Goal: Browse casually: Explore the website without a specific task or goal

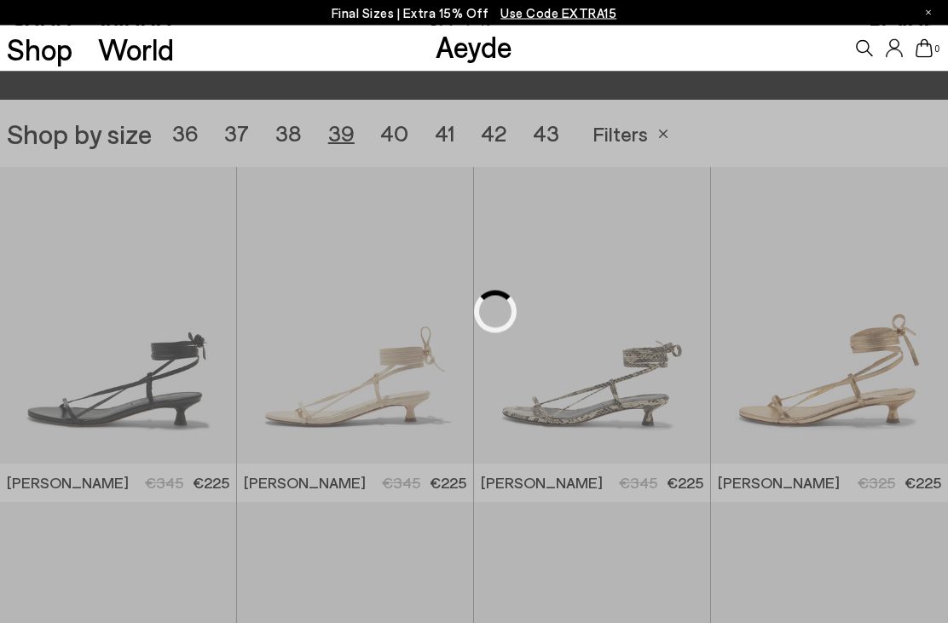
scroll to position [264, 0]
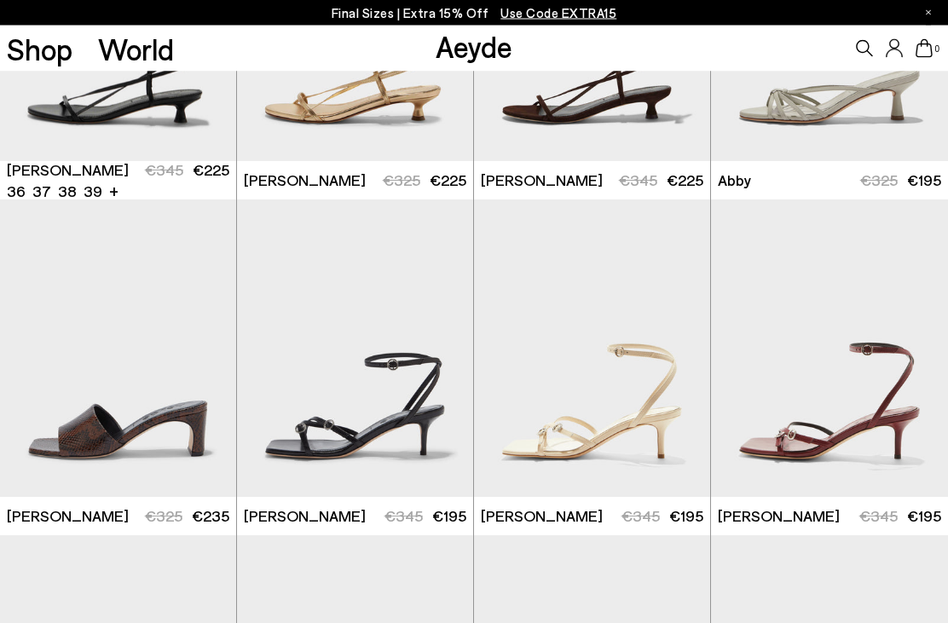
scroll to position [548, 0]
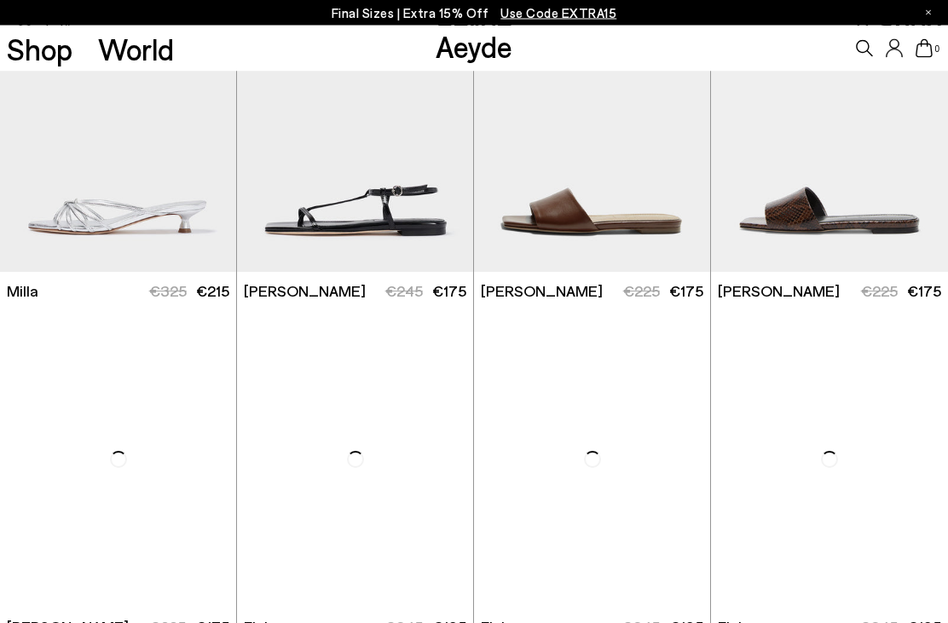
scroll to position [3448, 0]
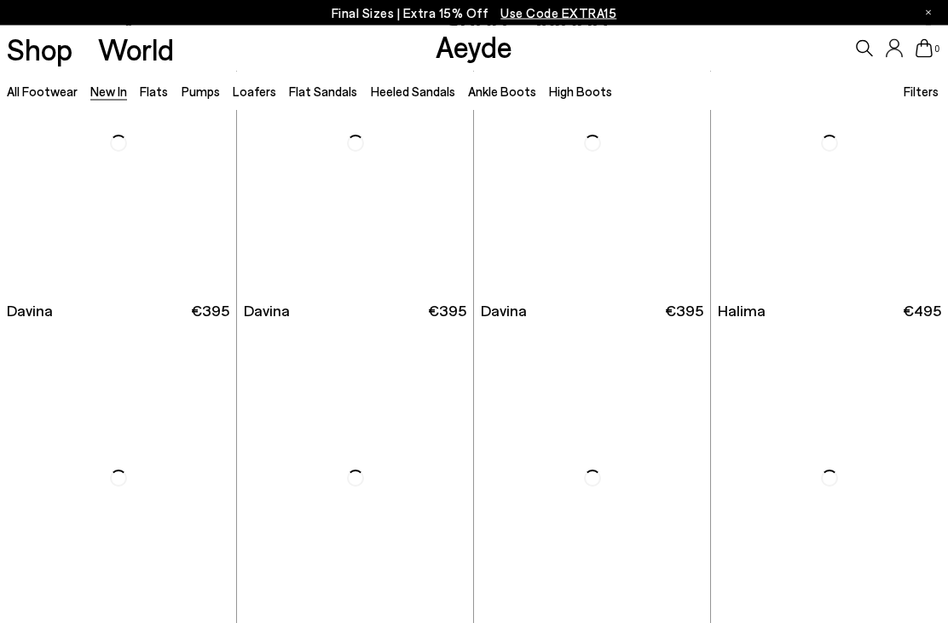
scroll to position [4143, 0]
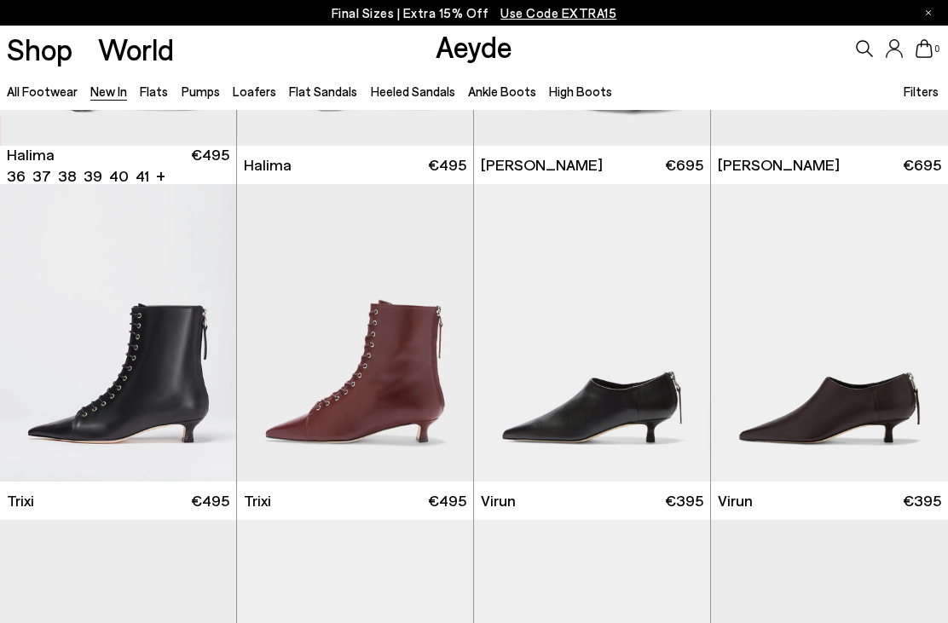
scroll to position [4680, 0]
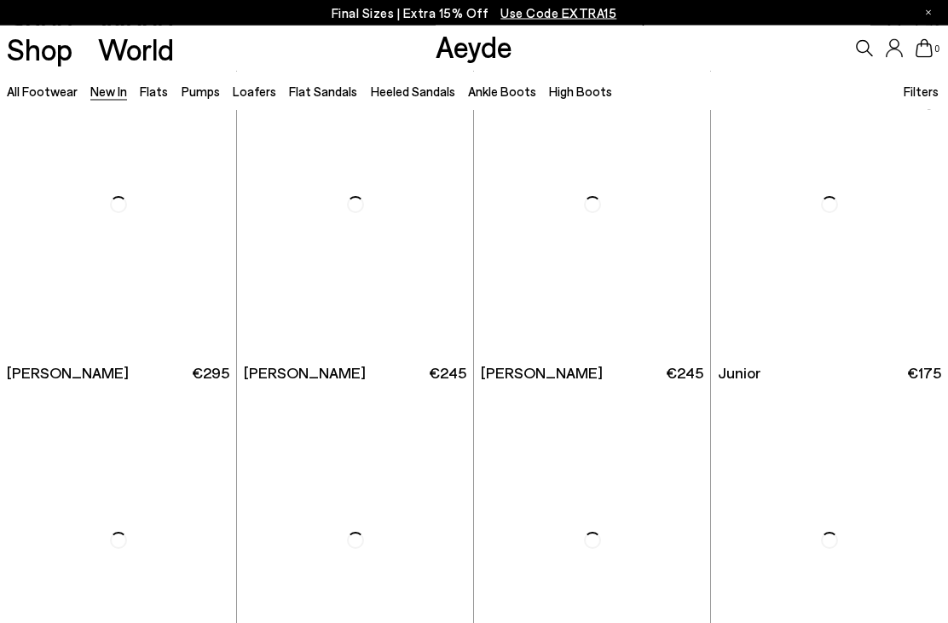
scroll to position [8107, 0]
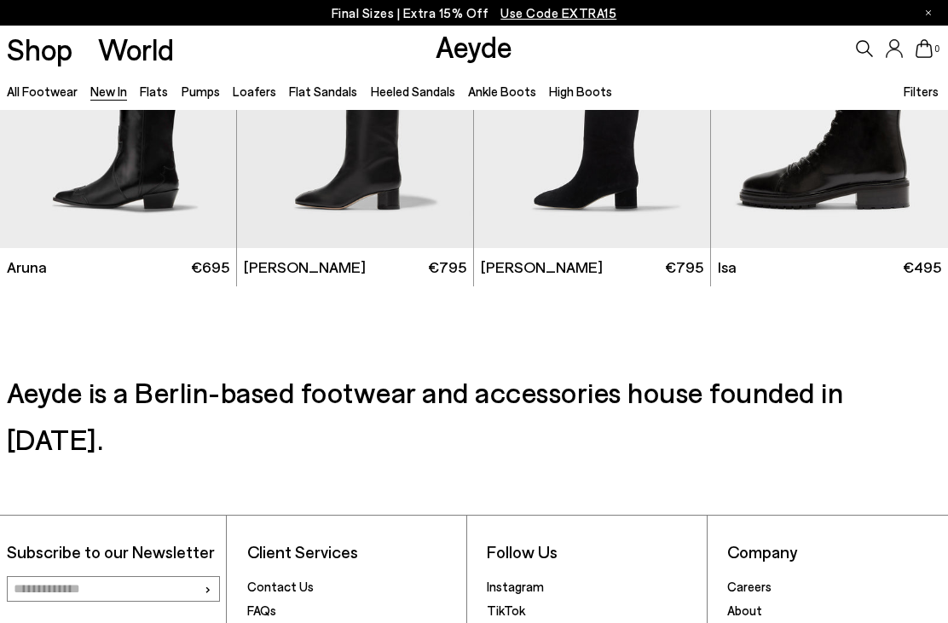
scroll to position [3214, 0]
